Goal: Obtain resource: Obtain resource

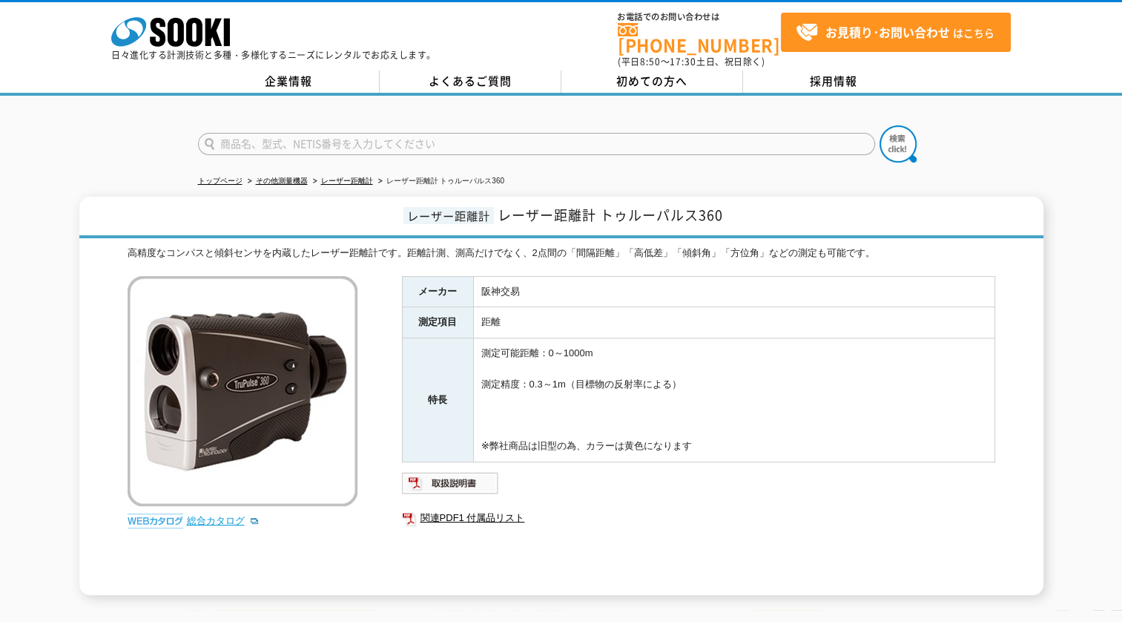
click at [235, 515] on link "総合カタログ" at bounding box center [223, 520] width 73 height 11
click at [471, 471] on img at bounding box center [450, 483] width 97 height 24
click at [243, 515] on link "総合カタログ" at bounding box center [223, 520] width 73 height 11
click at [471, 471] on img at bounding box center [450, 483] width 97 height 24
